Goal: Navigation & Orientation: Find specific page/section

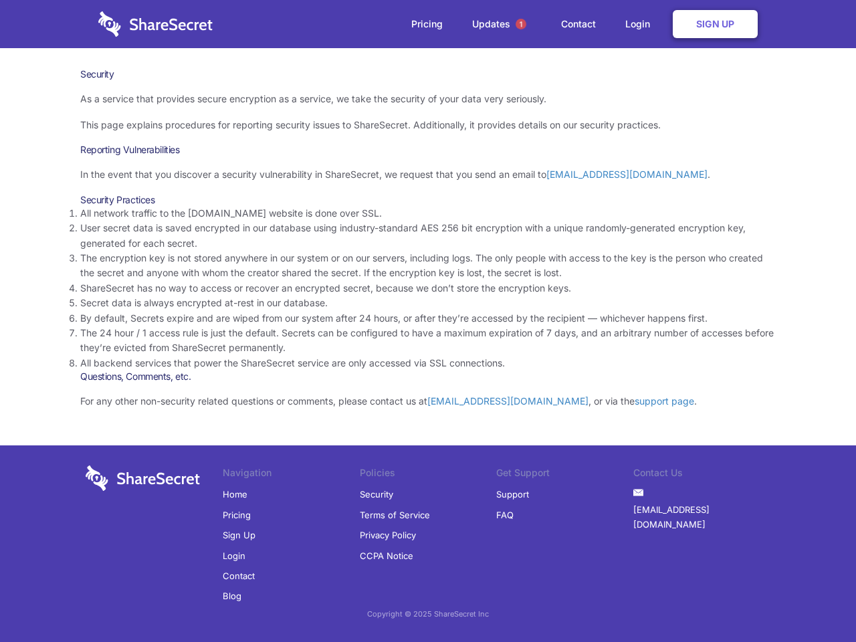
click at [428, 321] on li "By default, Secrets expire and are wiped from our system after 24 hours, or aft…" at bounding box center [428, 318] width 696 height 15
click at [521, 24] on span "1" at bounding box center [521, 24] width 11 height 11
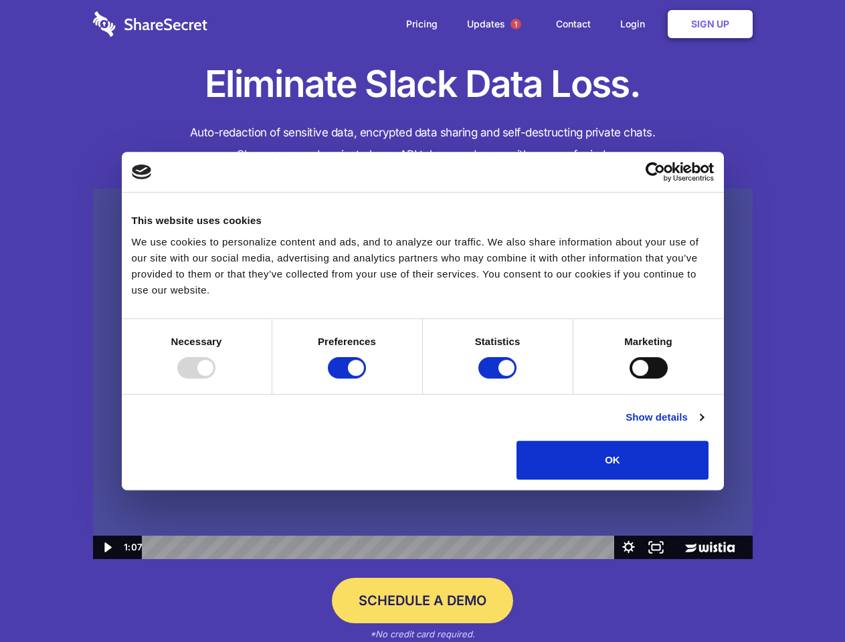
click at [422, 321] on img at bounding box center [423, 374] width 660 height 371
click at [215, 379] on div at bounding box center [196, 367] width 38 height 21
click at [366, 379] on input "Preferences" at bounding box center [347, 367] width 38 height 21
checkbox input "false"
click at [499, 379] on input "Statistics" at bounding box center [497, 367] width 38 height 21
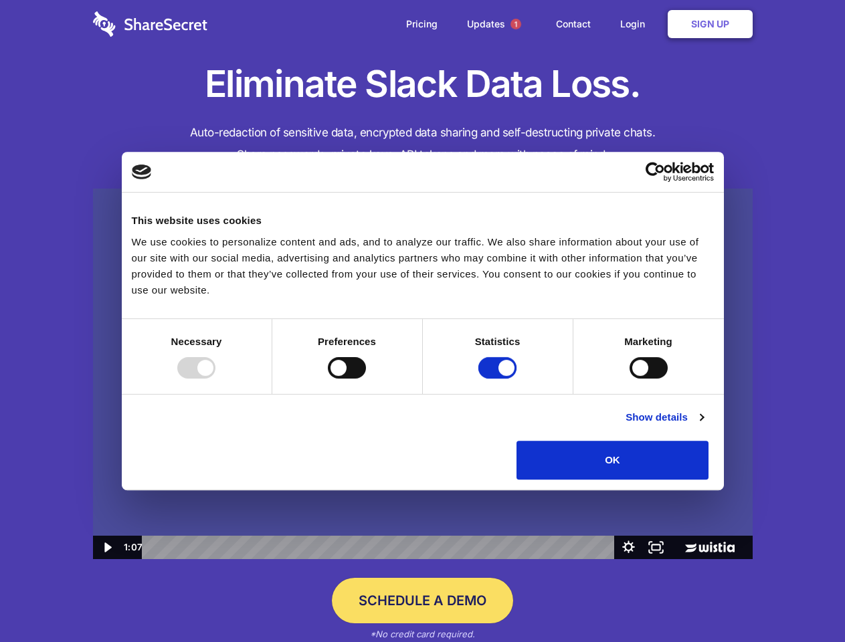
checkbox input "false"
